Goal: Information Seeking & Learning: Learn about a topic

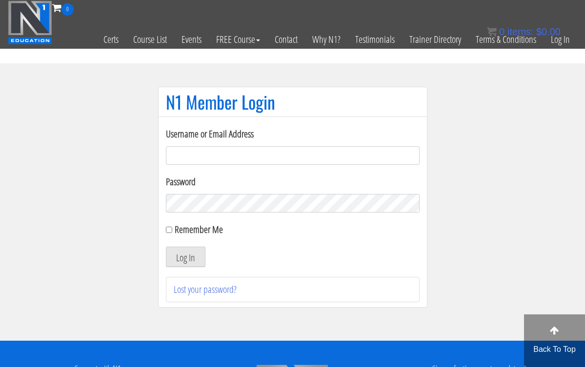
type input "[EMAIL_ADDRESS][DOMAIN_NAME]"
click at [185, 257] on button "Log In" at bounding box center [186, 257] width 40 height 20
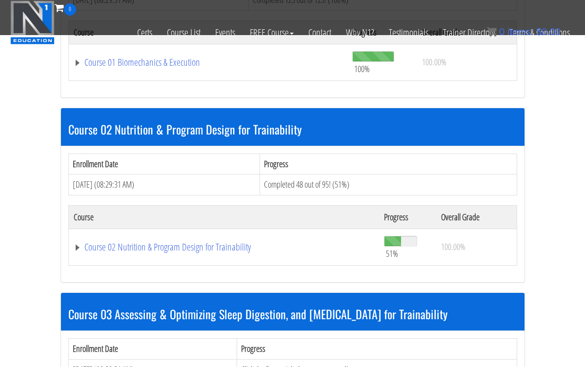
scroll to position [398, 0]
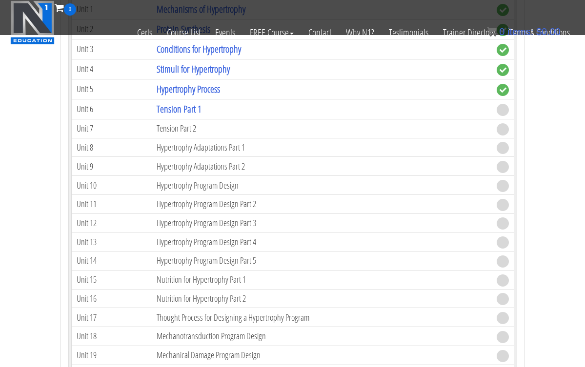
scroll to position [1726, 0]
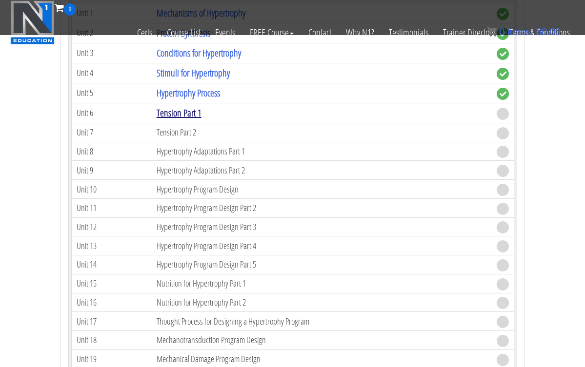
click at [195, 111] on link "Tension Part 1" at bounding box center [179, 112] width 45 height 13
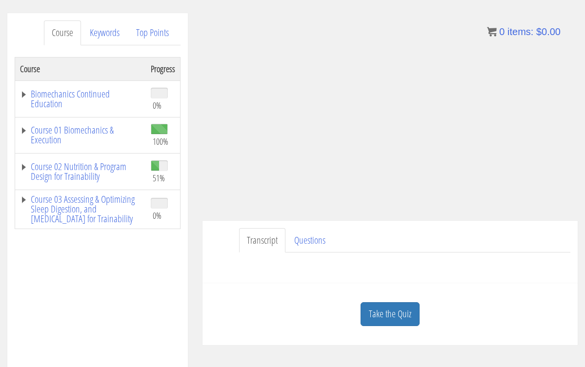
scroll to position [120, 0]
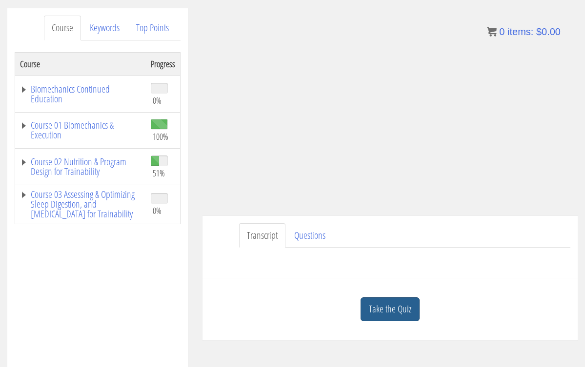
click at [385, 304] on link "Take the Quiz" at bounding box center [390, 310] width 59 height 24
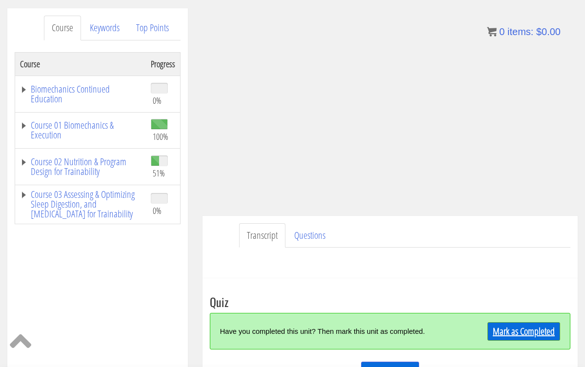
click at [509, 329] on link "Mark as Completed" at bounding box center [523, 332] width 73 height 19
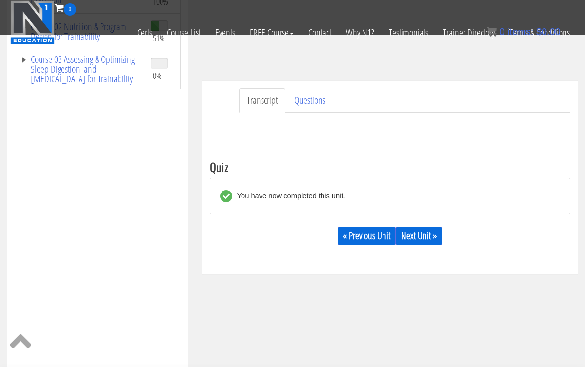
scroll to position [194, 0]
click at [433, 233] on link "Next Unit »" at bounding box center [419, 235] width 46 height 19
